Goal: Communication & Community: Participate in discussion

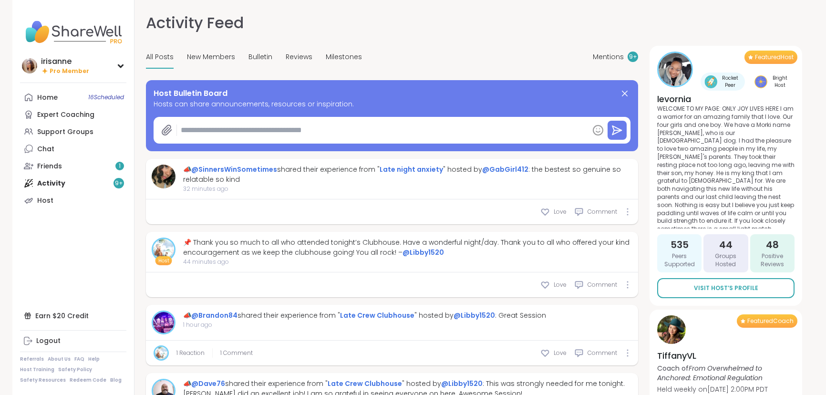
click at [76, 135] on div "Support Groups" at bounding box center [65, 132] width 56 height 10
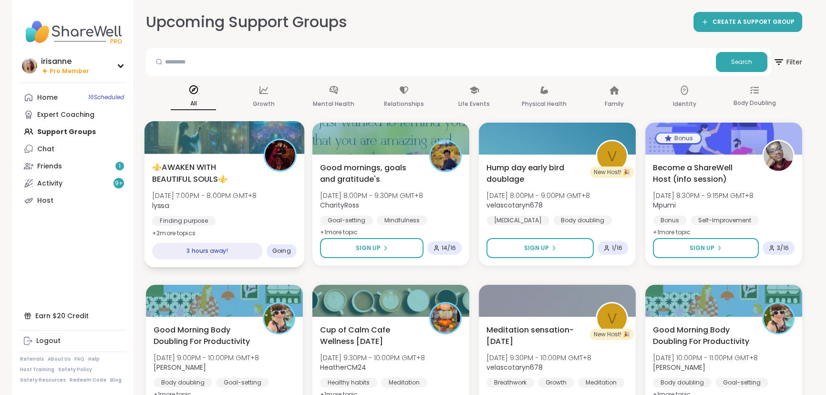
click at [214, 175] on span "⚜️AWAKEN WITH BEAUTIFUL SOULS⚜️" at bounding box center [202, 172] width 101 height 23
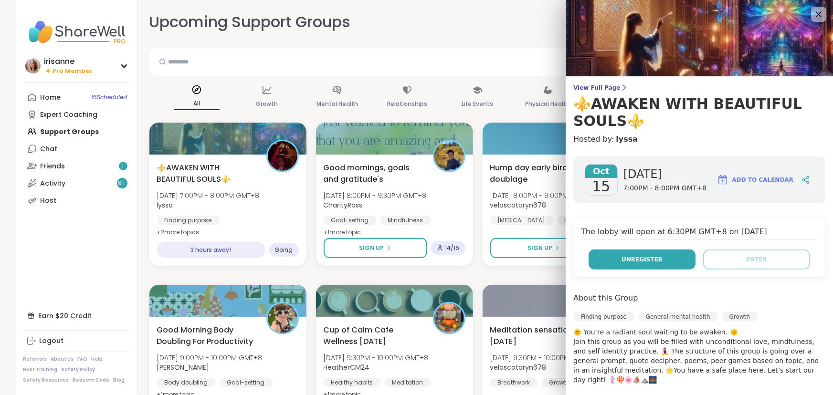
click at [639, 268] on button "Unregister" at bounding box center [641, 260] width 107 height 20
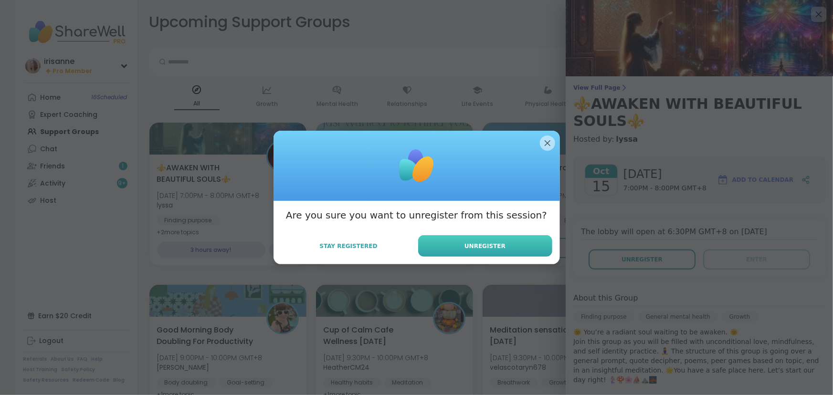
click at [489, 247] on span "Unregister" at bounding box center [484, 246] width 41 height 9
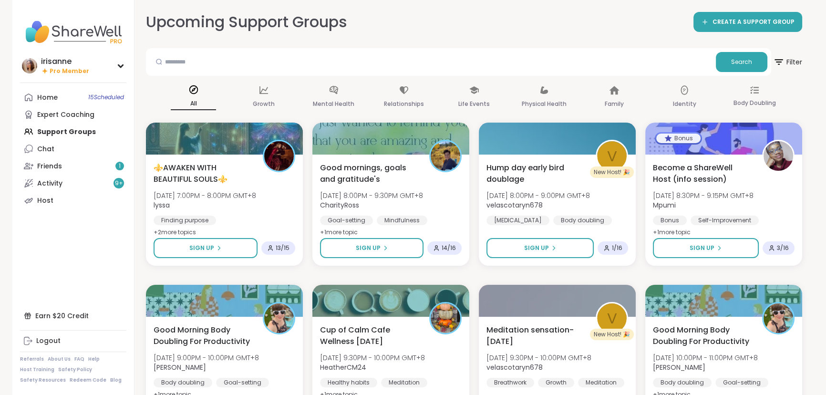
click at [494, 19] on div "Upcoming Support Groups CREATE A SUPPORT GROUP" at bounding box center [474, 21] width 657 height 21
click at [112, 129] on div "Home 15 Scheduled Expert Coaching Support Groups Chat Friends 1 Activity 9 + Ho…" at bounding box center [73, 149] width 106 height 120
click at [70, 134] on div "Home 15 Scheduled Expert Coaching Support Groups Chat Friends 1 Activity 9 + Ho…" at bounding box center [73, 149] width 106 height 120
click at [69, 163] on link "Friends 1" at bounding box center [73, 165] width 106 height 17
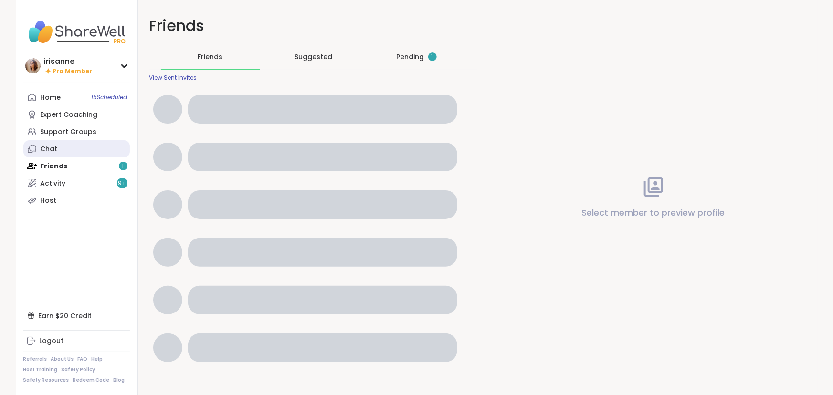
click at [74, 146] on link "Chat" at bounding box center [76, 148] width 106 height 17
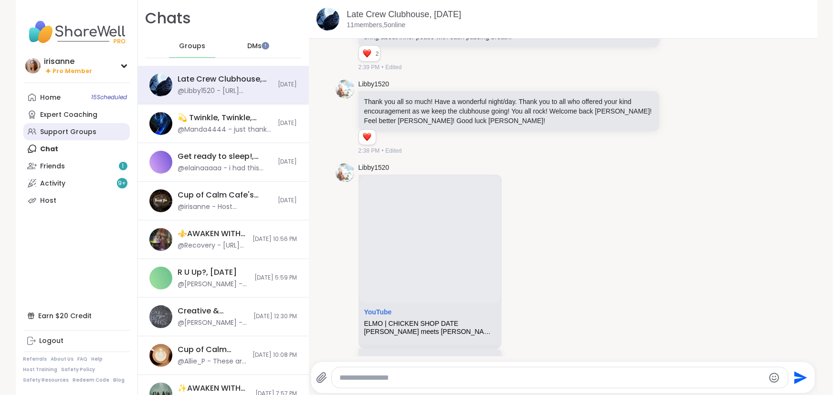
click at [45, 126] on link "Support Groups" at bounding box center [76, 131] width 106 height 17
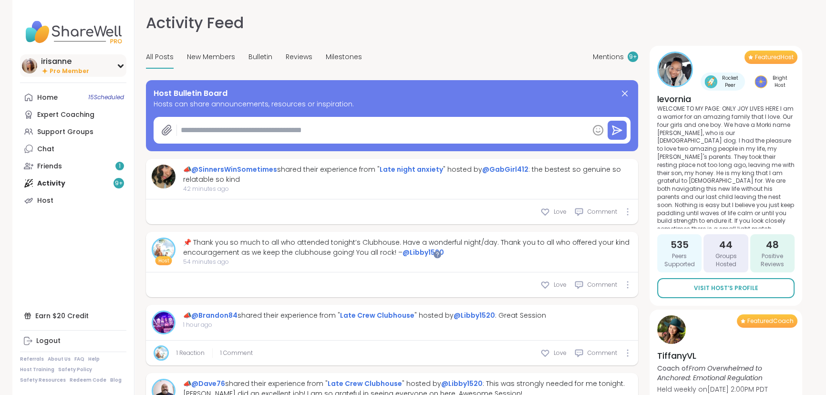
click at [59, 57] on div "irisanne" at bounding box center [65, 61] width 48 height 10
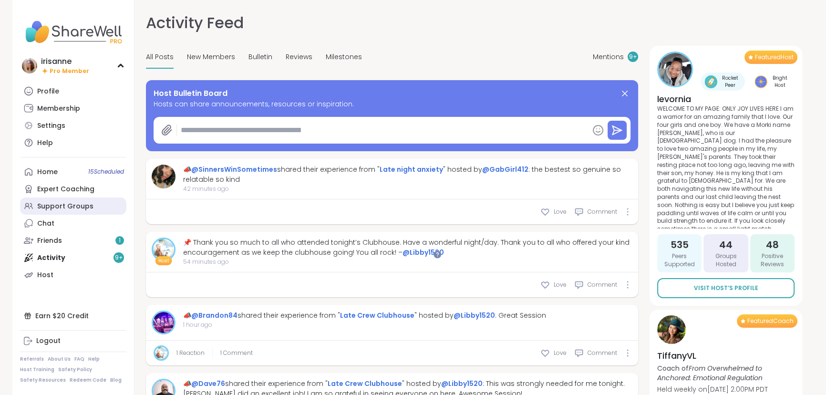
click at [53, 210] on div "Support Groups" at bounding box center [65, 207] width 56 height 10
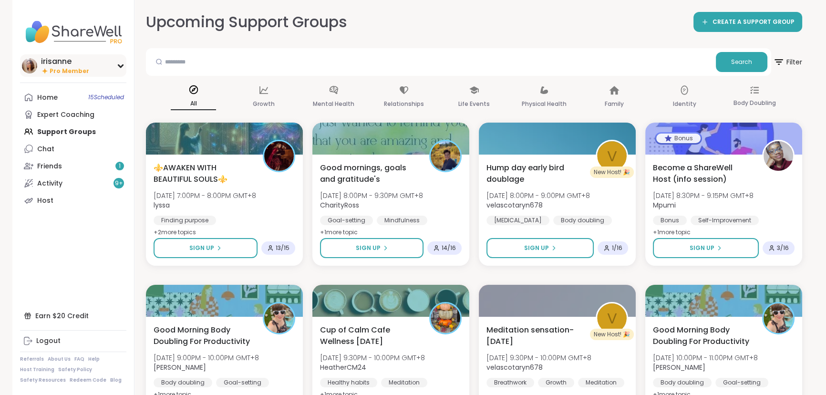
click at [50, 61] on div "irisanne" at bounding box center [65, 61] width 48 height 10
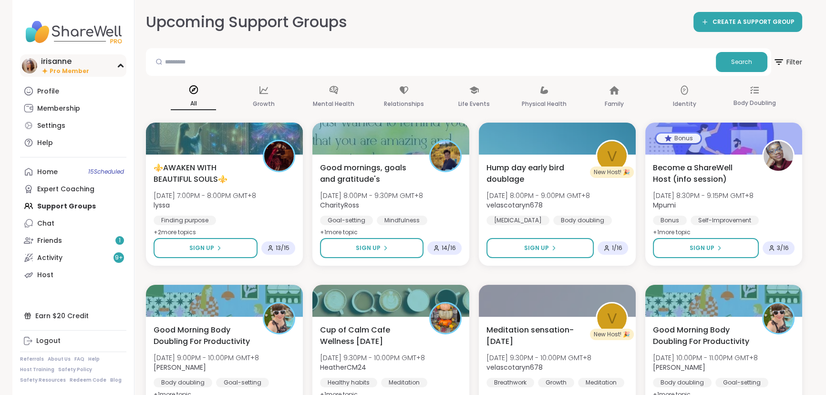
click at [24, 62] on img at bounding box center [29, 65] width 15 height 15
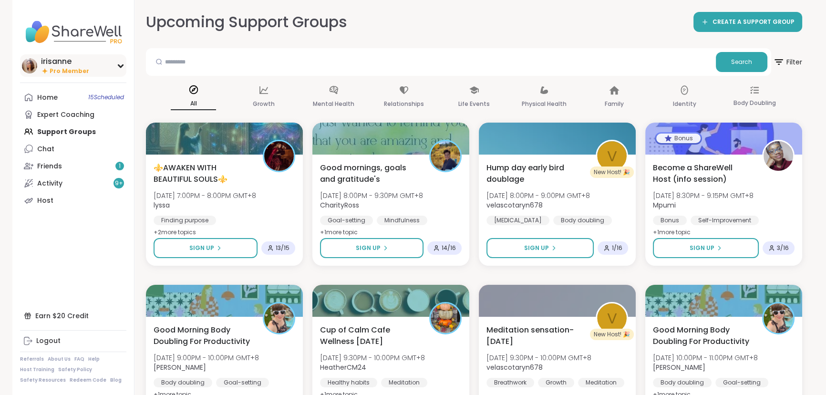
click at [57, 61] on div "irisanne" at bounding box center [65, 61] width 48 height 10
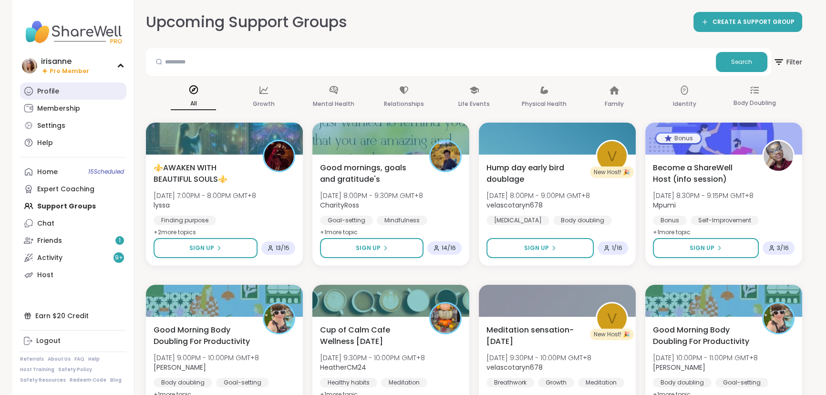
click at [54, 91] on div "Profile" at bounding box center [48, 92] width 22 height 10
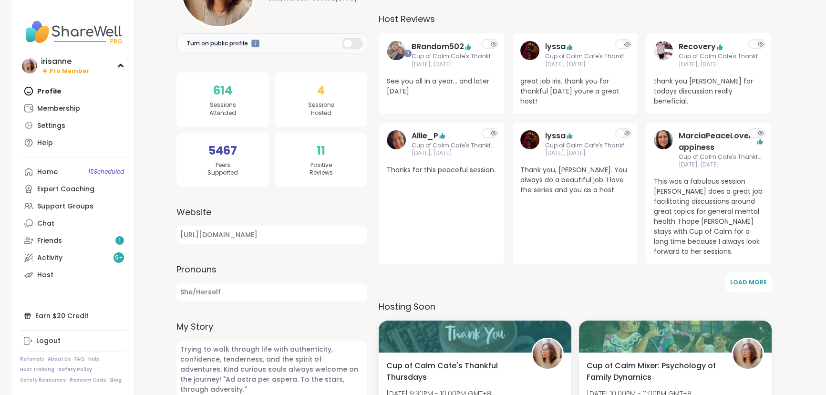
scroll to position [69, 0]
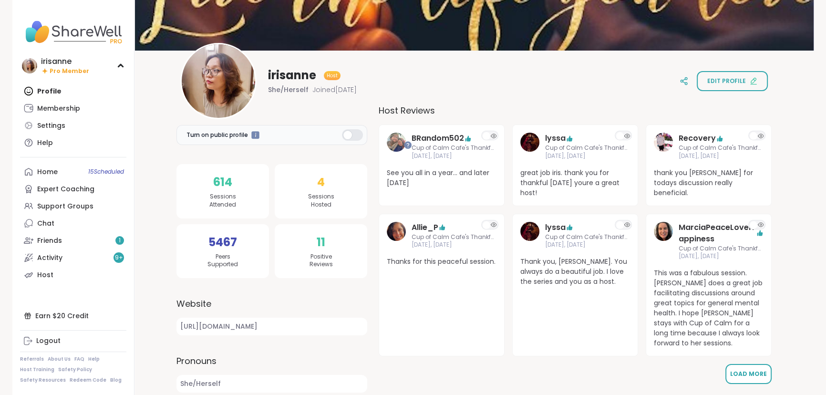
click at [750, 364] on button "Load More" at bounding box center [749, 374] width 46 height 20
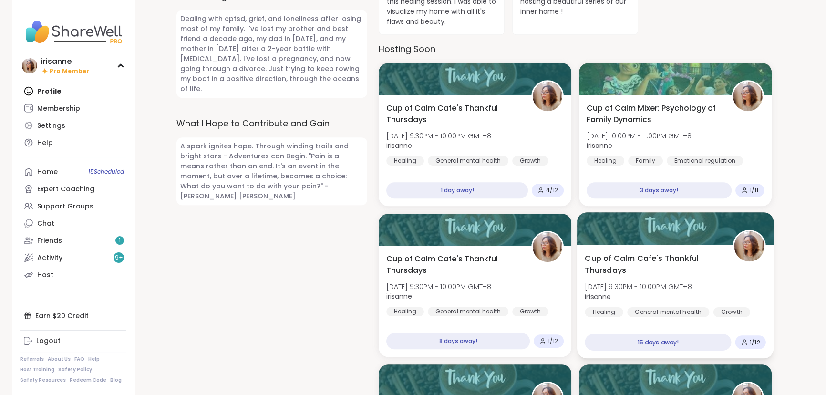
scroll to position [589, 0]
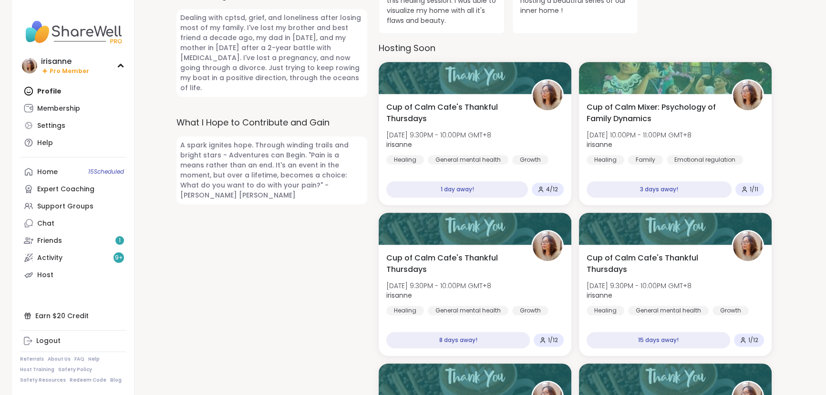
click at [321, 219] on div "Turn on public profile 614 Sessions Attended 5467 Peers Supported 4 Sessions Ho…" at bounding box center [272, 357] width 191 height 1545
click at [302, 208] on div "Turn on public profile 614 Sessions Attended 5467 Peers Supported 4 Sessions Ho…" at bounding box center [272, 357] width 191 height 1545
click at [313, 208] on div "Turn on public profile 614 Sessions Attended 5467 Peers Supported 4 Sessions Ho…" at bounding box center [272, 357] width 191 height 1545
